Goal: Task Accomplishment & Management: Complete application form

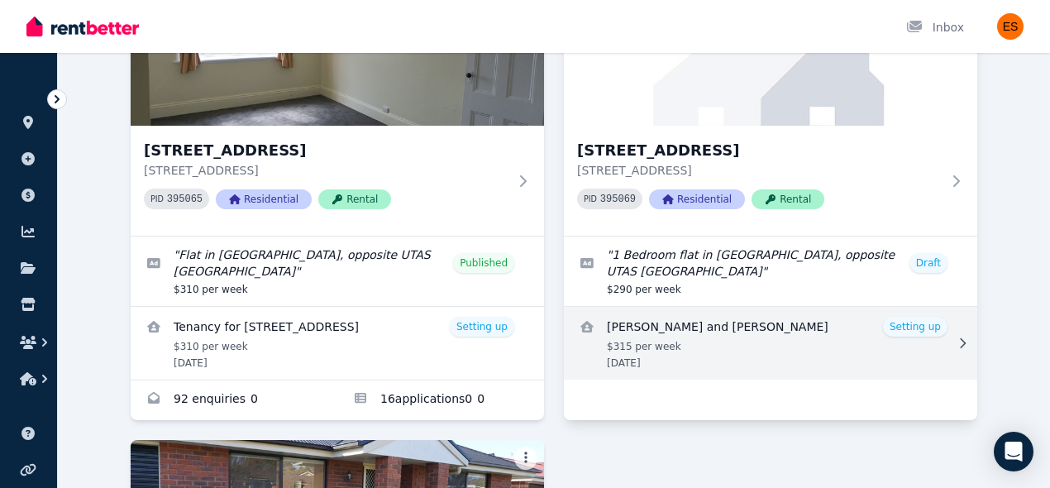
click at [828, 331] on link "View details for Aagya Dahal and Nabaraj Bhandari" at bounding box center [770, 343] width 413 height 73
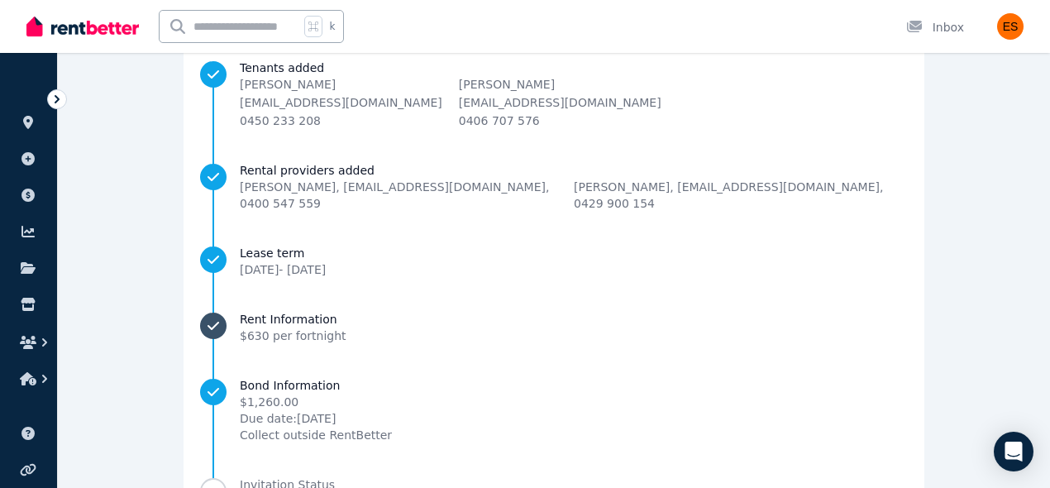
scroll to position [289, 0]
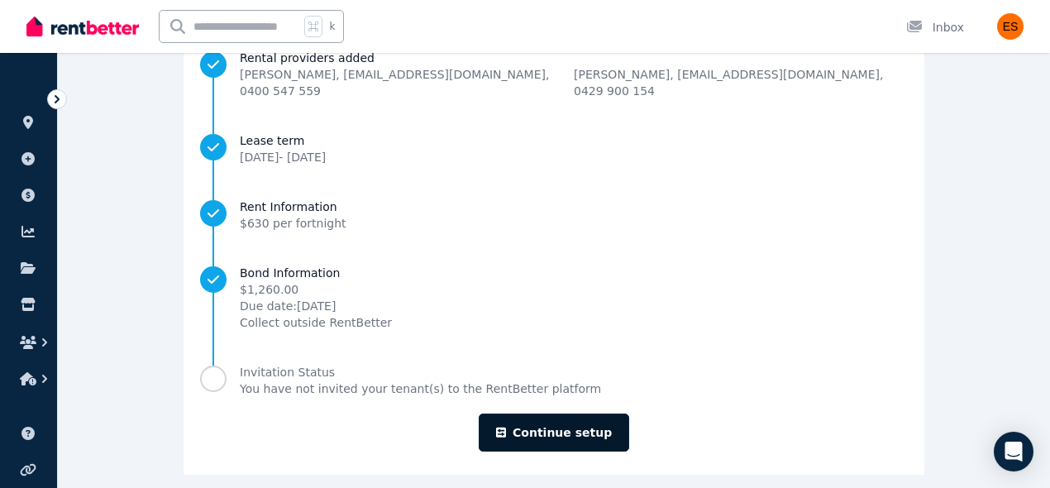
click at [590, 418] on link "Continue setup" at bounding box center [554, 432] width 150 height 38
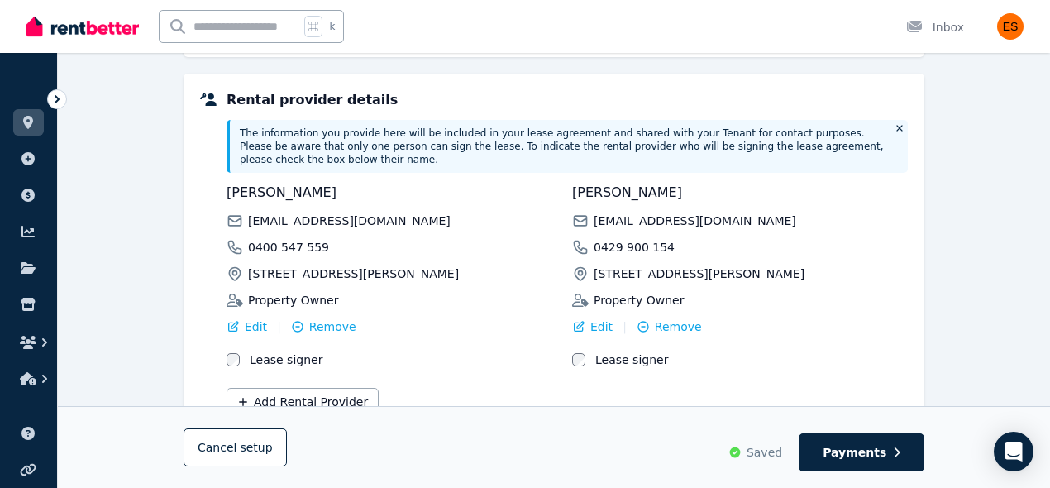
scroll to position [487, 0]
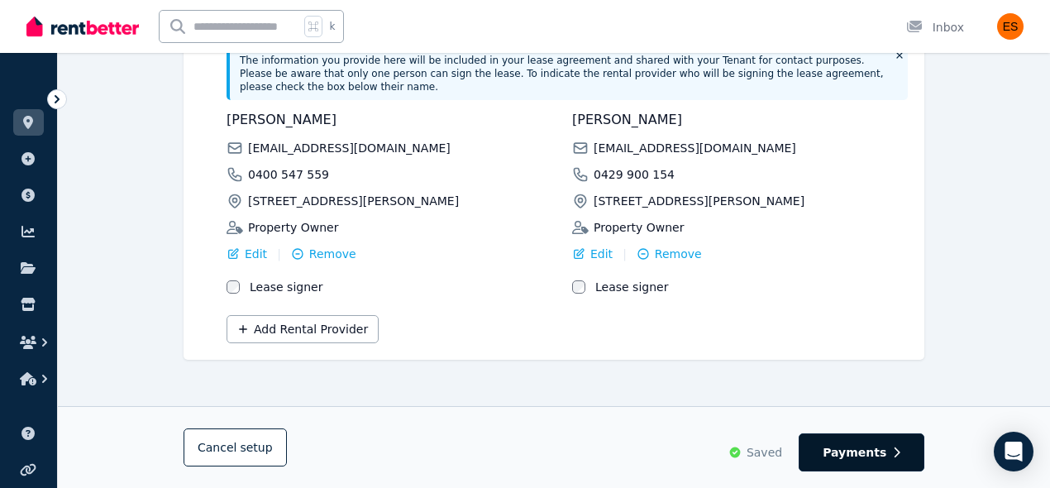
click at [855, 469] on button "Payments" at bounding box center [862, 452] width 126 height 38
select select "**********"
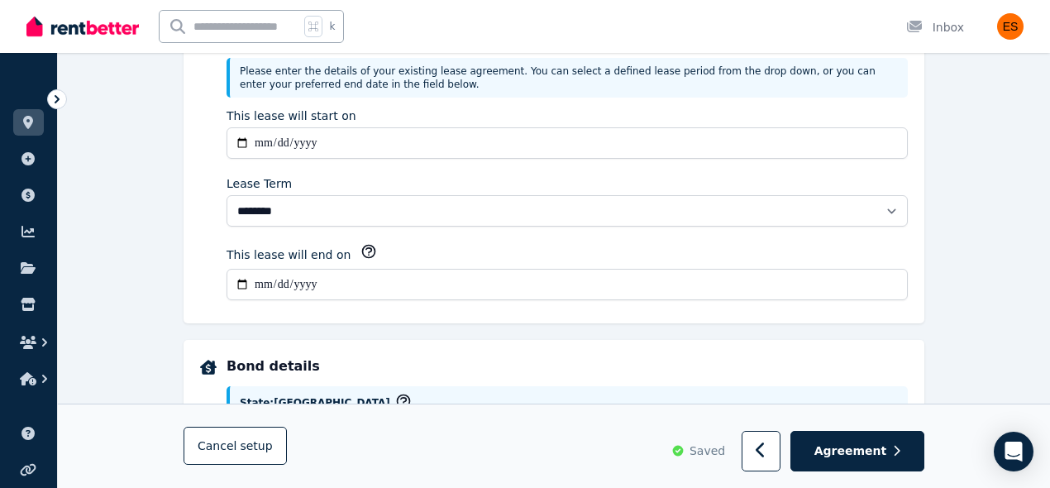
scroll to position [0, 0]
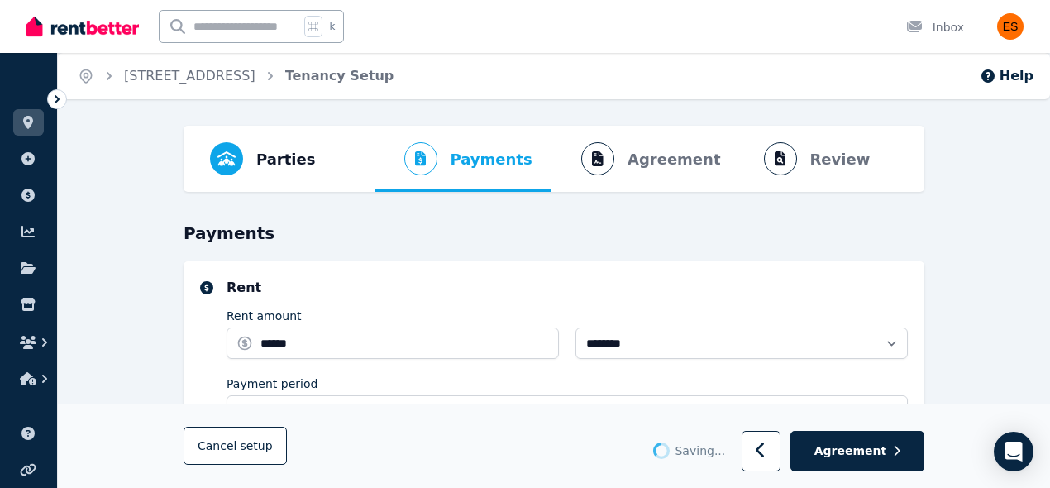
select select "**********"
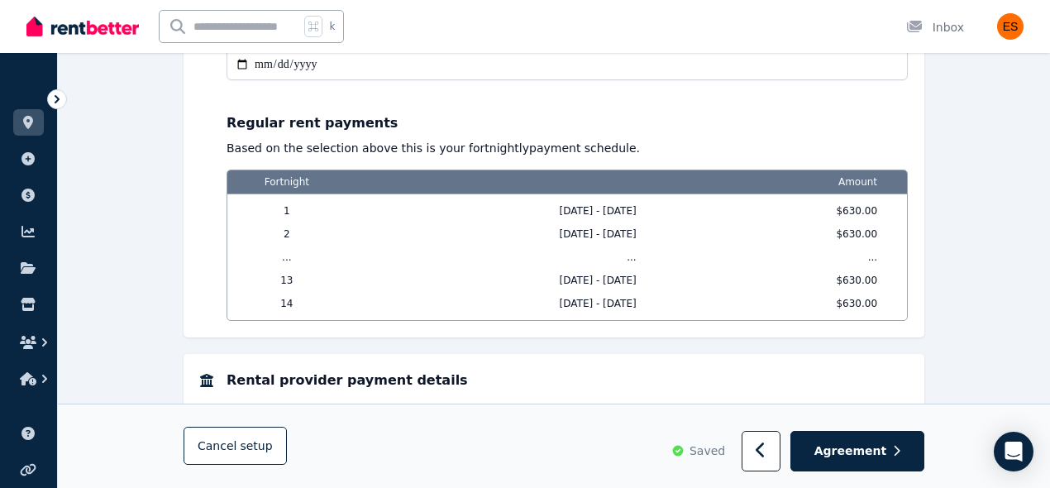
scroll to position [1485, 0]
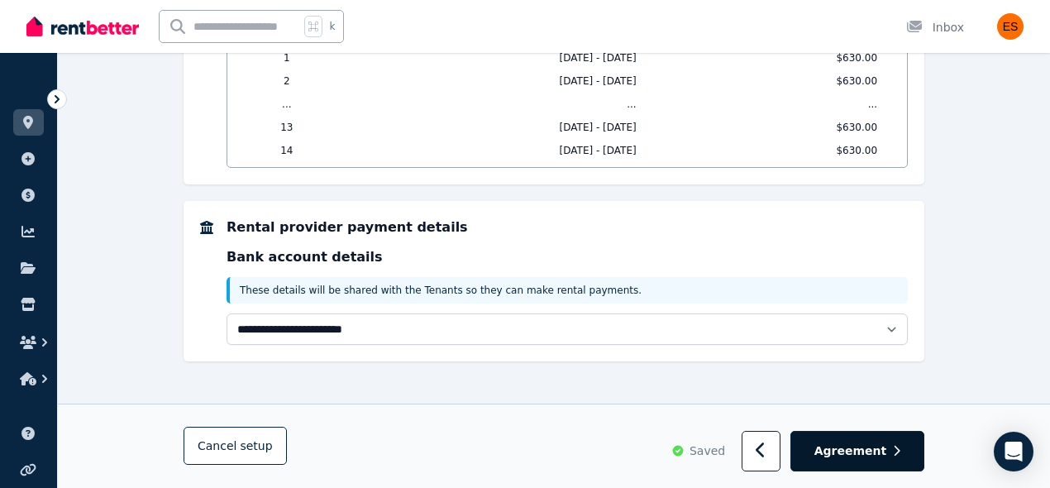
click at [862, 446] on span "Agreement" at bounding box center [850, 451] width 73 height 17
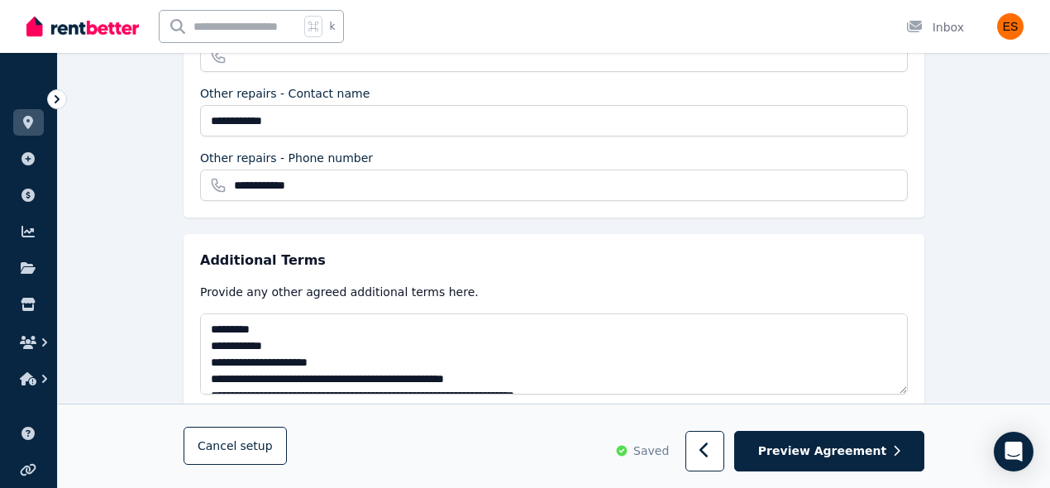
scroll to position [715, 0]
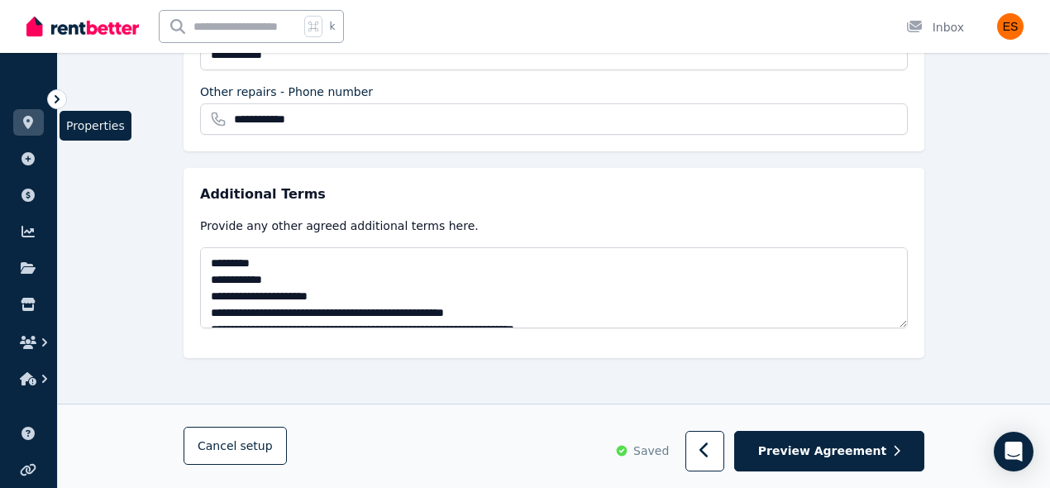
click at [36, 131] on link at bounding box center [28, 122] width 31 height 26
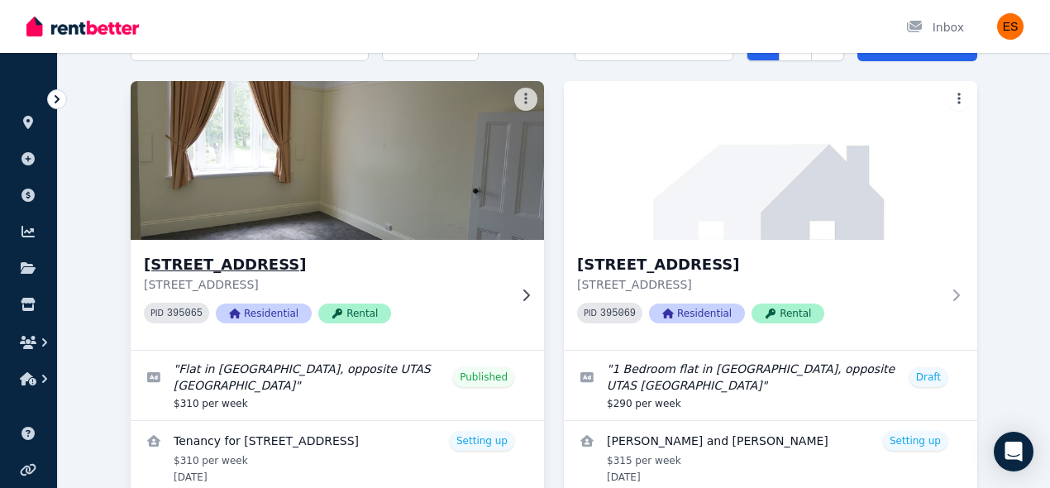
scroll to position [97, 0]
